Goal: Task Accomplishment & Management: Manage account settings

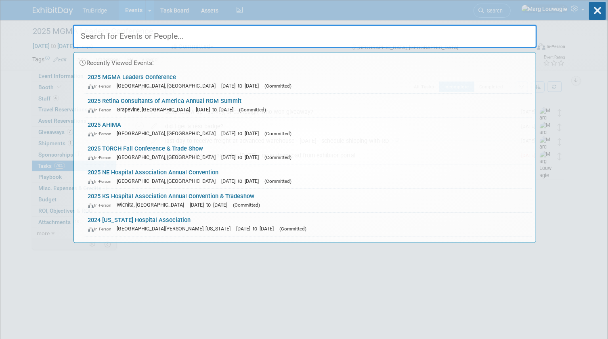
click at [500, 36] on input "text" at bounding box center [305, 36] width 464 height 23
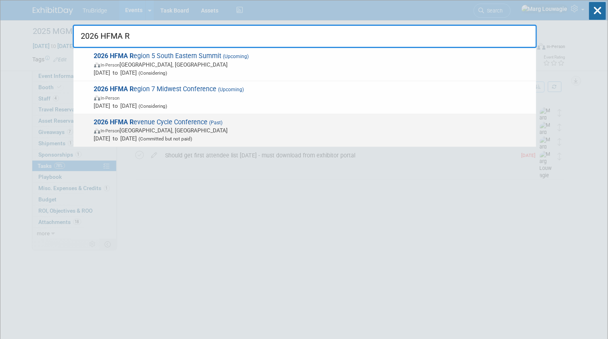
type input "2026 HFMA R"
click at [207, 120] on span "2026 HFMA R evenue Cycle Conference (Past) In-Person Dallas, TX Mar 18, 2025 to…" at bounding box center [312, 130] width 440 height 25
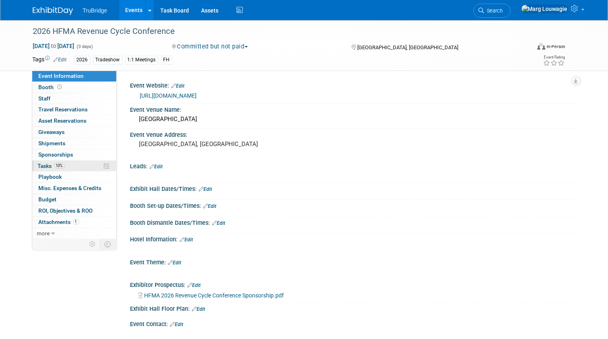
click at [50, 163] on span "Tasks 10%" at bounding box center [51, 166] width 27 height 6
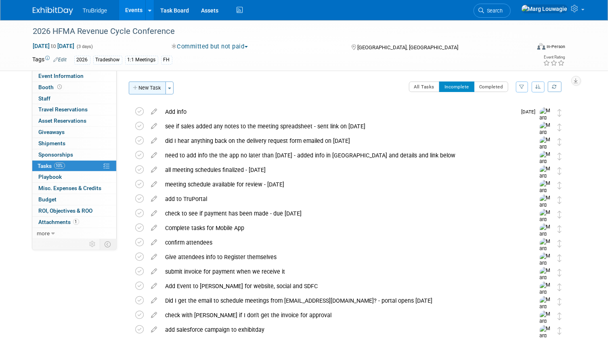
click at [153, 89] on button "New Task" at bounding box center [147, 88] width 37 height 13
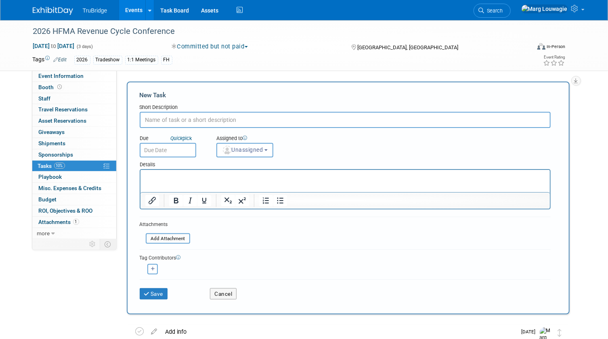
click at [173, 119] on input "text" at bounding box center [345, 120] width 411 height 16
type input "did I get the agreement back from legal? (sent 9.2.25)"
click at [257, 148] on span "Unassigned" at bounding box center [242, 149] width 41 height 6
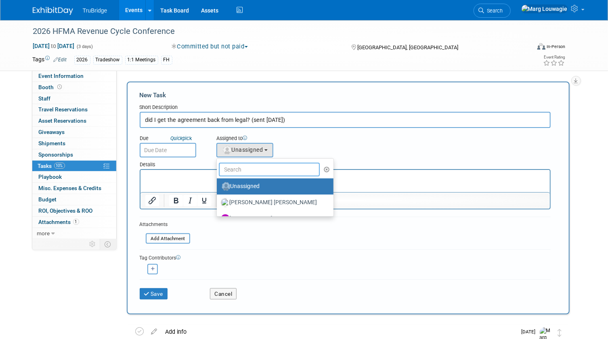
click at [250, 169] on input "text" at bounding box center [269, 170] width 101 height 14
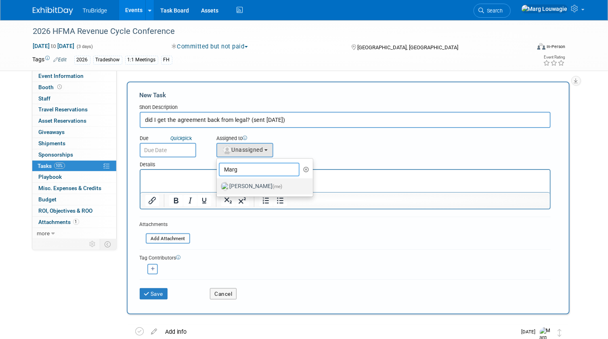
type input "Marg"
click at [254, 184] on label "Marg Louwagie (me)" at bounding box center [263, 186] width 84 height 13
click at [218, 184] on input "Marg Louwagie (me)" at bounding box center [215, 185] width 5 height 5
select select "0abee163-1570-438d-a0ea-e9129f2ffbd7"
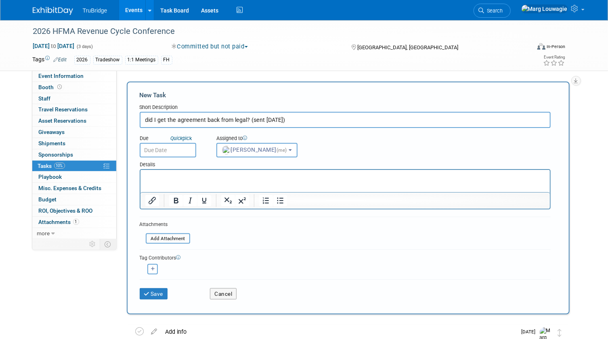
click at [174, 150] on input "text" at bounding box center [168, 150] width 56 height 15
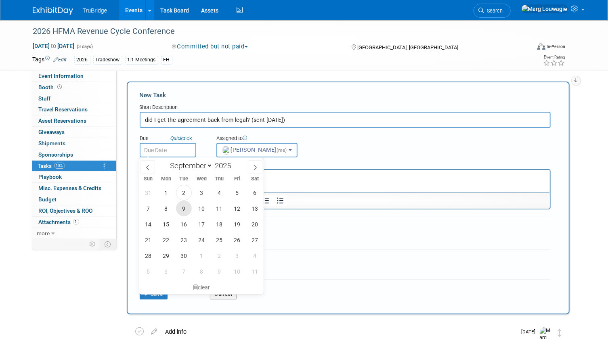
click at [182, 203] on span "9" at bounding box center [184, 209] width 16 height 16
type input "Sep 9, 2025"
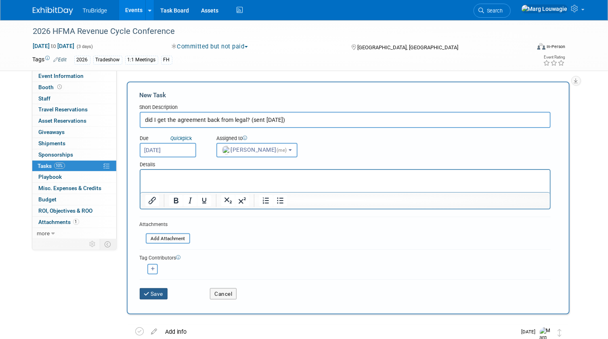
click at [162, 293] on button "Save" at bounding box center [154, 293] width 28 height 11
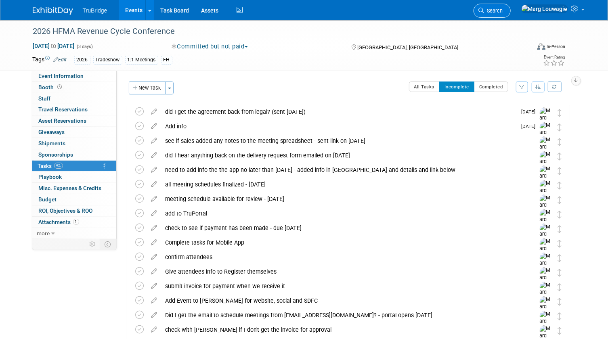
click at [510, 7] on link "Search" at bounding box center [491, 11] width 37 height 14
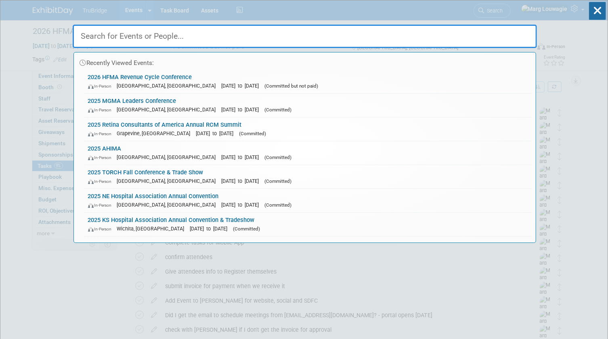
click at [507, 31] on input "text" at bounding box center [305, 36] width 464 height 23
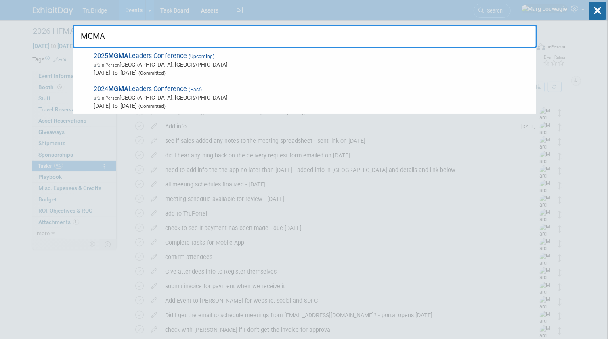
type input "MGMA"
click at [188, 63] on span "In-Person Orlando, FL" at bounding box center [313, 65] width 438 height 8
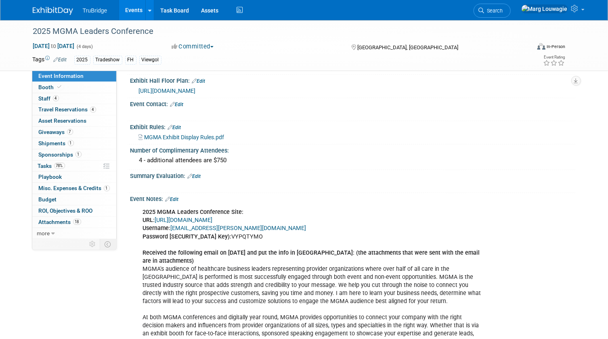
scroll to position [409, 0]
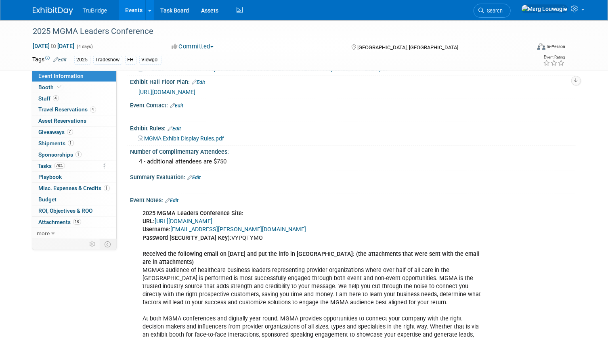
click at [213, 225] on link "https://www.conferenceharvester.com/harvester2ex/login.asp?EventKey=NUSFNBIJ" at bounding box center [184, 221] width 58 height 7
click at [484, 8] on icon at bounding box center [482, 11] width 6 height 6
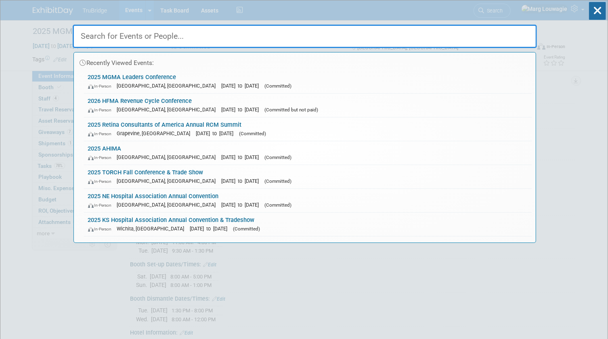
click at [520, 34] on input "text" at bounding box center [305, 36] width 464 height 23
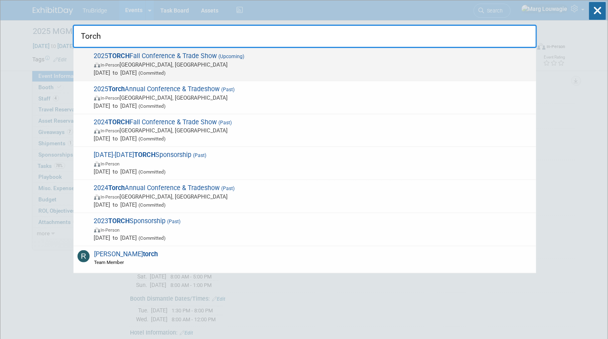
type input "Torch"
click at [205, 63] on span "In-Person Austin, TX" at bounding box center [313, 65] width 438 height 8
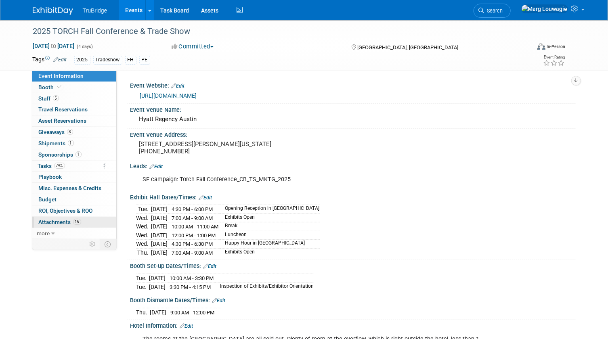
click at [65, 219] on span "Attachments 15" at bounding box center [60, 222] width 42 height 6
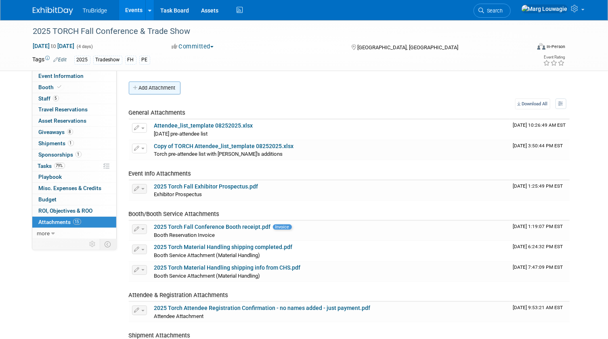
click at [168, 88] on button "Add Attachment" at bounding box center [155, 88] width 52 height 13
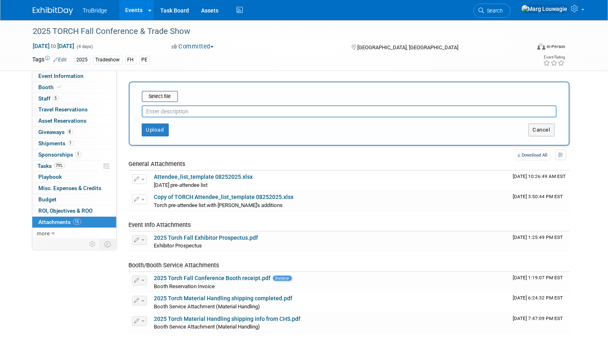
click at [172, 110] on input "text" at bounding box center [349, 111] width 415 height 12
type input "attendee list 1 week out with DeAnna's additions"
click at [150, 96] on input "file" at bounding box center [129, 97] width 96 height 10
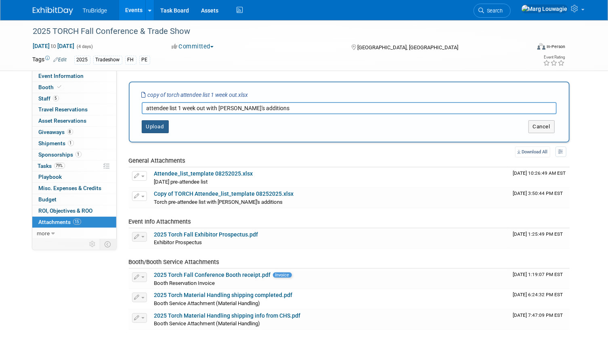
click at [159, 124] on button "Upload" at bounding box center [155, 126] width 27 height 13
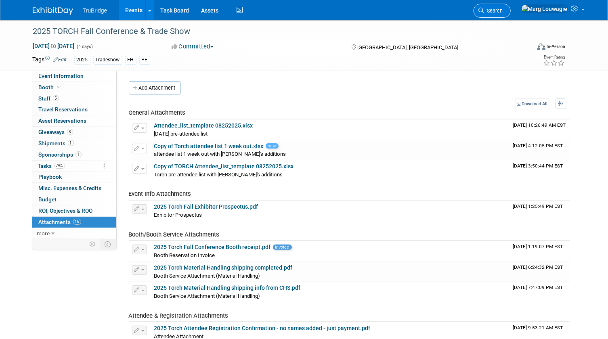
click at [503, 13] on span "Search" at bounding box center [493, 11] width 19 height 6
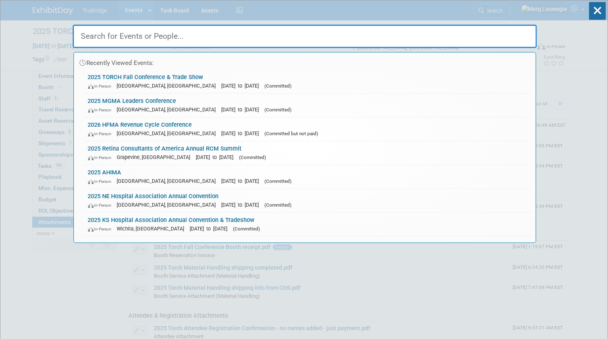
click at [493, 36] on input "text" at bounding box center [305, 36] width 464 height 23
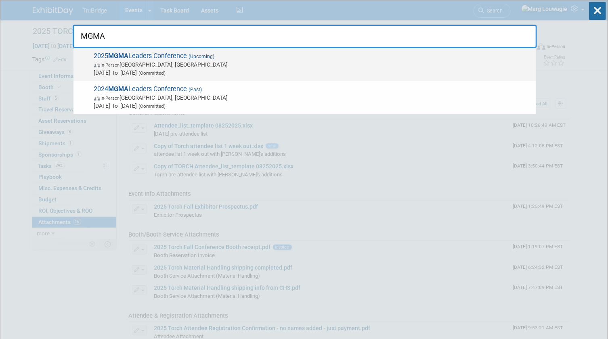
type input "MGMA"
click at [125, 58] on strong "MGMA" at bounding box center [119, 56] width 20 height 8
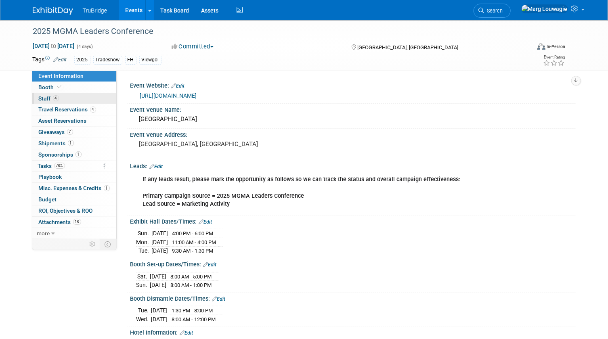
click at [88, 99] on link "4 Staff 4" at bounding box center [74, 98] width 84 height 11
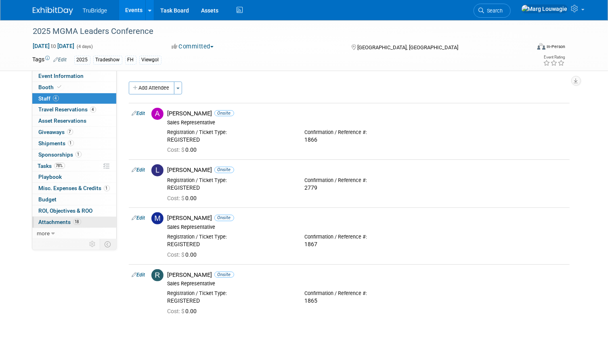
click at [61, 220] on span "Attachments 18" at bounding box center [60, 222] width 42 height 6
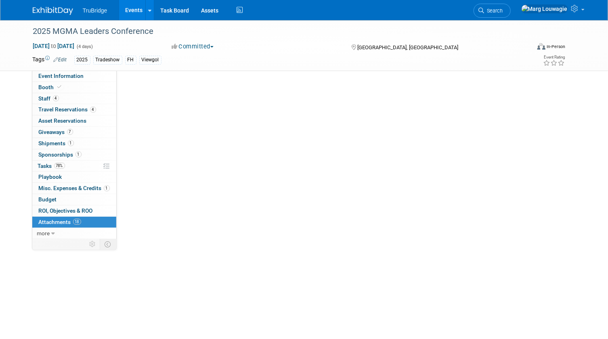
click at [61, 220] on span "Attachments 18" at bounding box center [60, 222] width 42 height 6
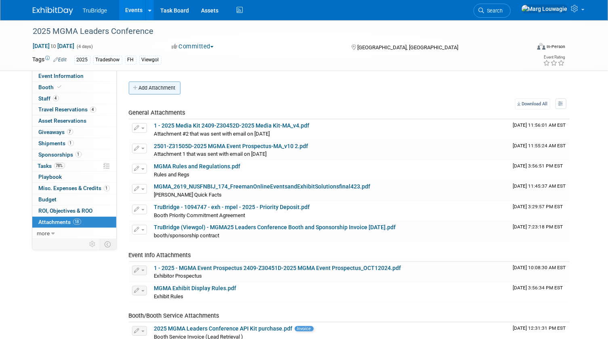
click at [159, 88] on button "Add Attachment" at bounding box center [155, 88] width 52 height 13
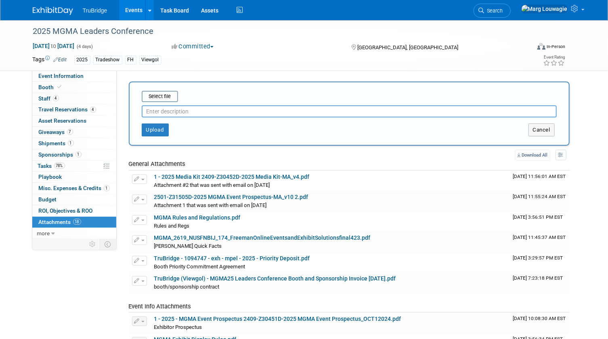
click at [169, 112] on input "text" at bounding box center [349, 111] width 415 height 12
click at [157, 98] on input "file" at bounding box center [129, 97] width 96 height 10
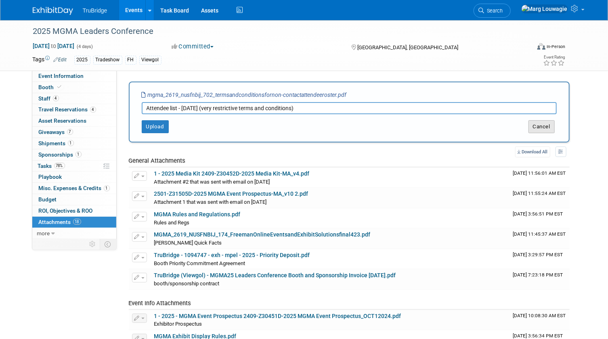
click at [543, 126] on button "Cancel" at bounding box center [541, 126] width 26 height 13
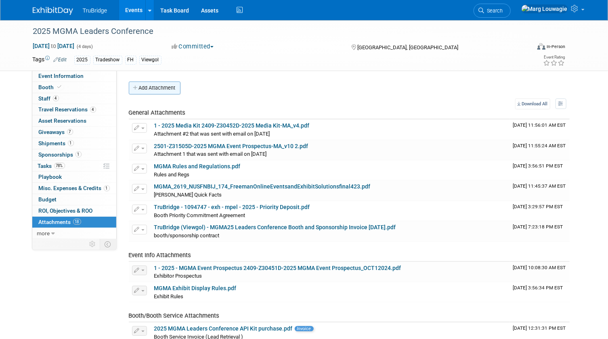
click at [157, 90] on button "Add Attachment" at bounding box center [155, 88] width 52 height 13
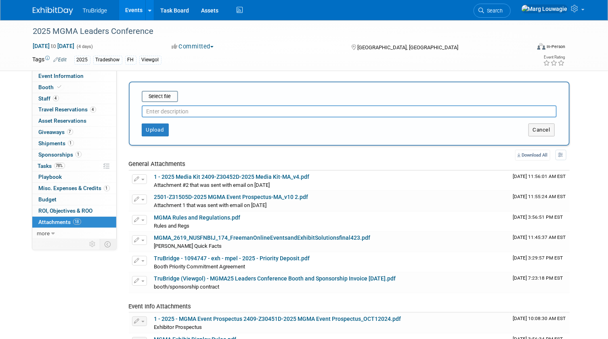
click at [163, 113] on input "text" at bounding box center [349, 111] width 415 height 12
type input "Aug 29 pre-attendee list"
click at [155, 93] on input "file" at bounding box center [129, 97] width 96 height 10
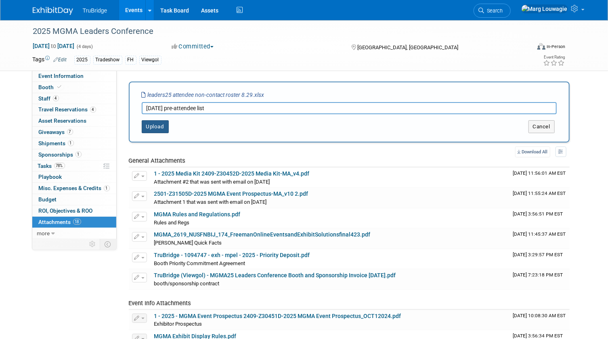
click at [160, 127] on button "Upload" at bounding box center [155, 126] width 27 height 13
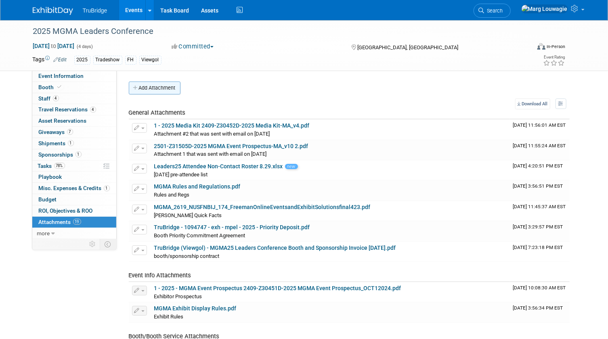
click at [147, 86] on button "Add Attachment" at bounding box center [155, 88] width 52 height 13
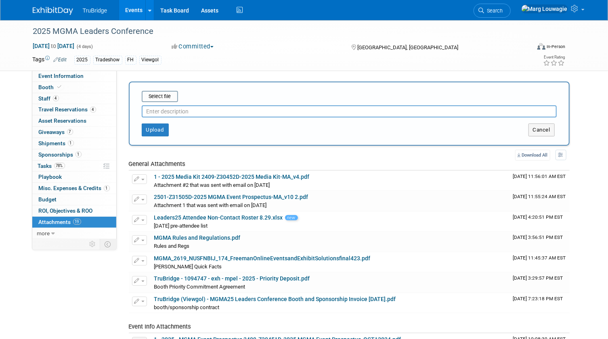
click at [157, 109] on input "text" at bounding box center [349, 111] width 415 height 12
type input "pre-attendee list terms and conditions"
click at [161, 97] on input "file" at bounding box center [129, 97] width 96 height 10
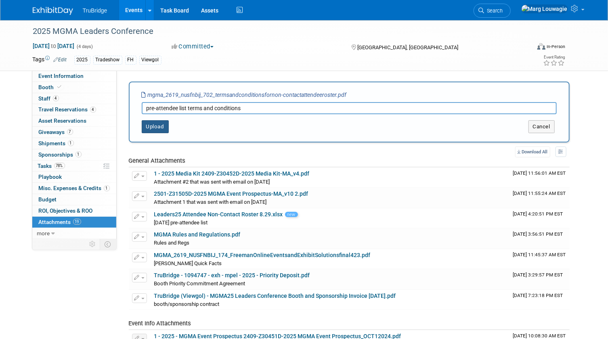
click at [163, 126] on button "Upload" at bounding box center [155, 126] width 27 height 13
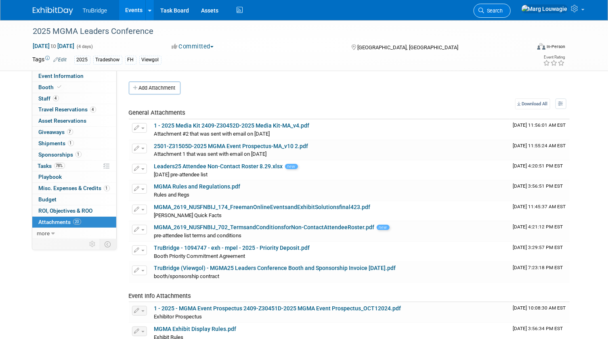
click at [503, 10] on span "Search" at bounding box center [493, 11] width 19 height 6
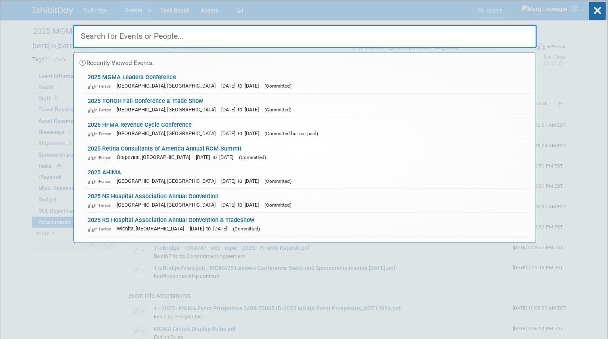
click at [464, 32] on input "text" at bounding box center [305, 36] width 464 height 23
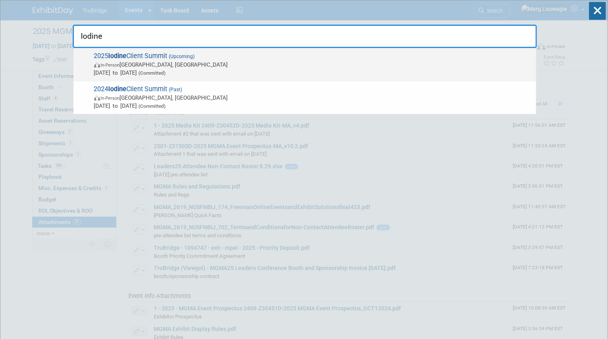
type input "Iodine"
click at [199, 62] on span "In-Person Nashville, TN" at bounding box center [313, 65] width 438 height 8
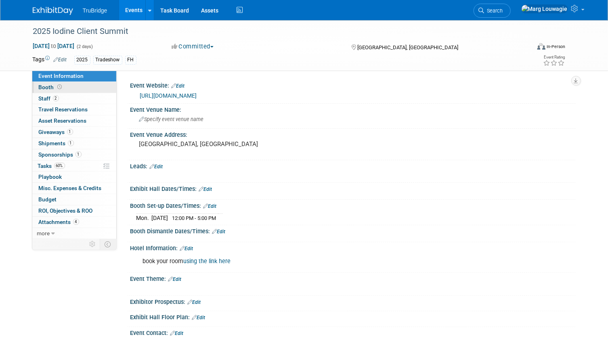
click at [73, 87] on link "Booth" at bounding box center [74, 87] width 84 height 11
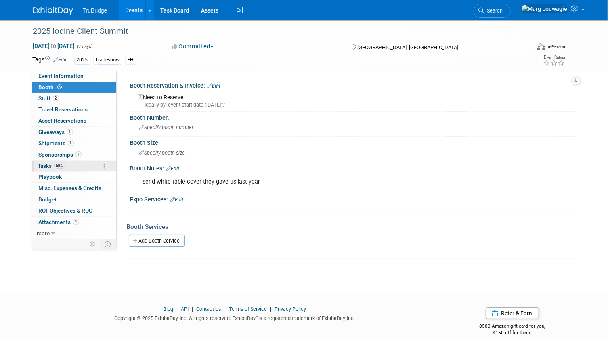
click at [46, 163] on span "Tasks 60%" at bounding box center [51, 166] width 27 height 6
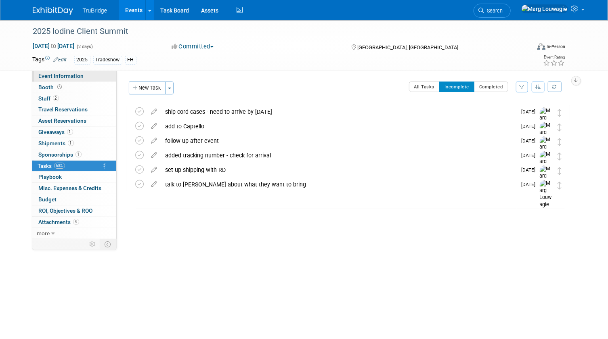
click at [92, 74] on link "Event Information" at bounding box center [74, 76] width 84 height 11
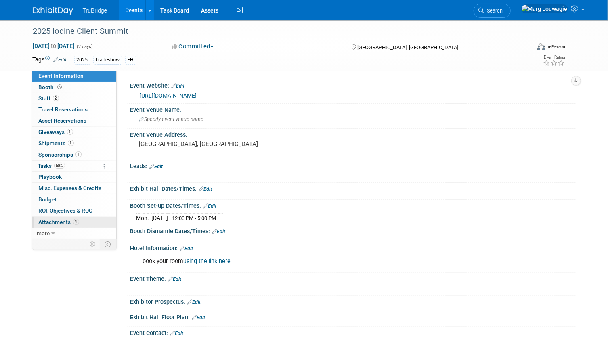
click at [61, 222] on span "Attachments 4" at bounding box center [59, 222] width 40 height 6
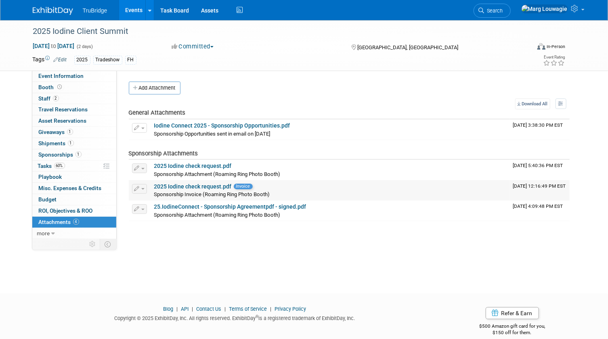
click at [210, 187] on link "2025 Iodine check request.pdf" at bounding box center [192, 186] width 77 height 6
click at [44, 85] on span "Booth" at bounding box center [51, 87] width 25 height 6
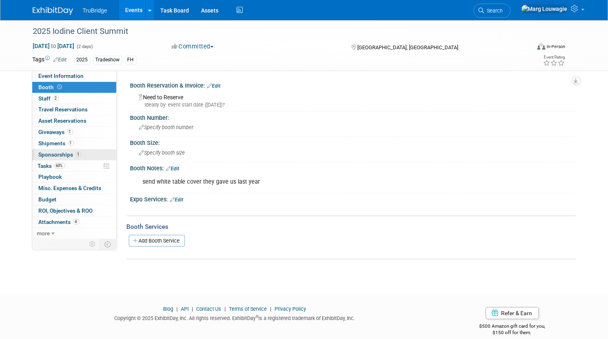
click at [73, 153] on span "Sponsorships 1" at bounding box center [60, 154] width 43 height 6
